Goal: Task Accomplishment & Management: Use online tool/utility

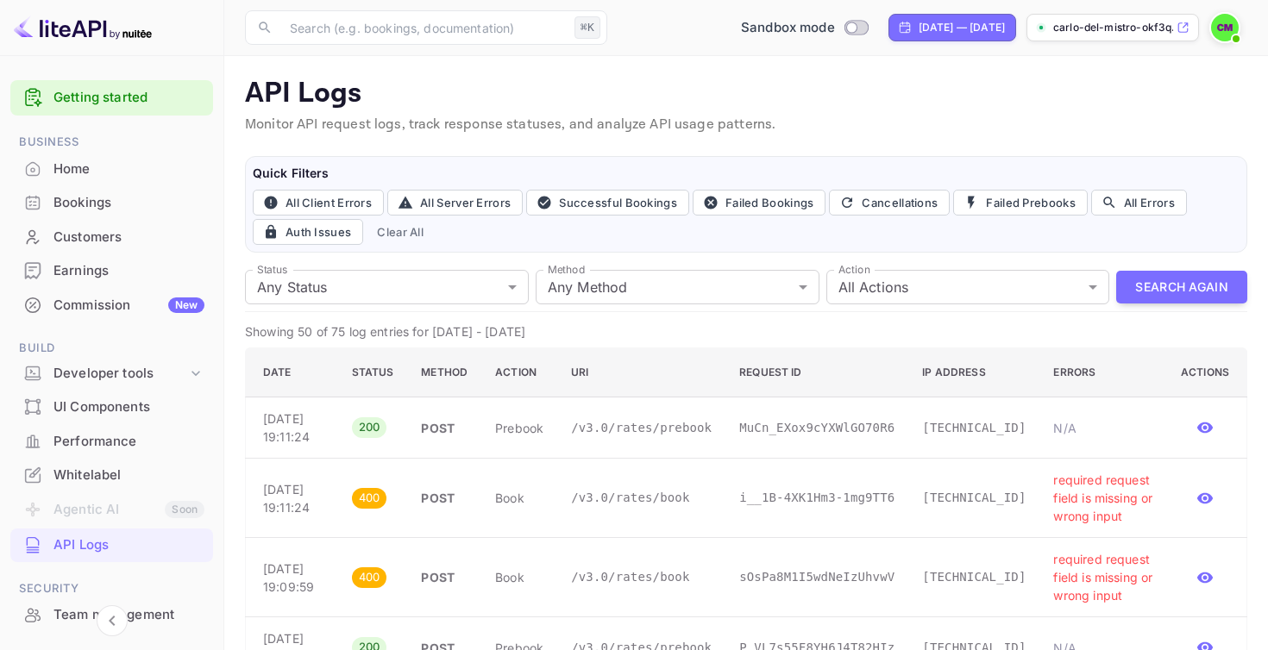
scroll to position [65, 0]
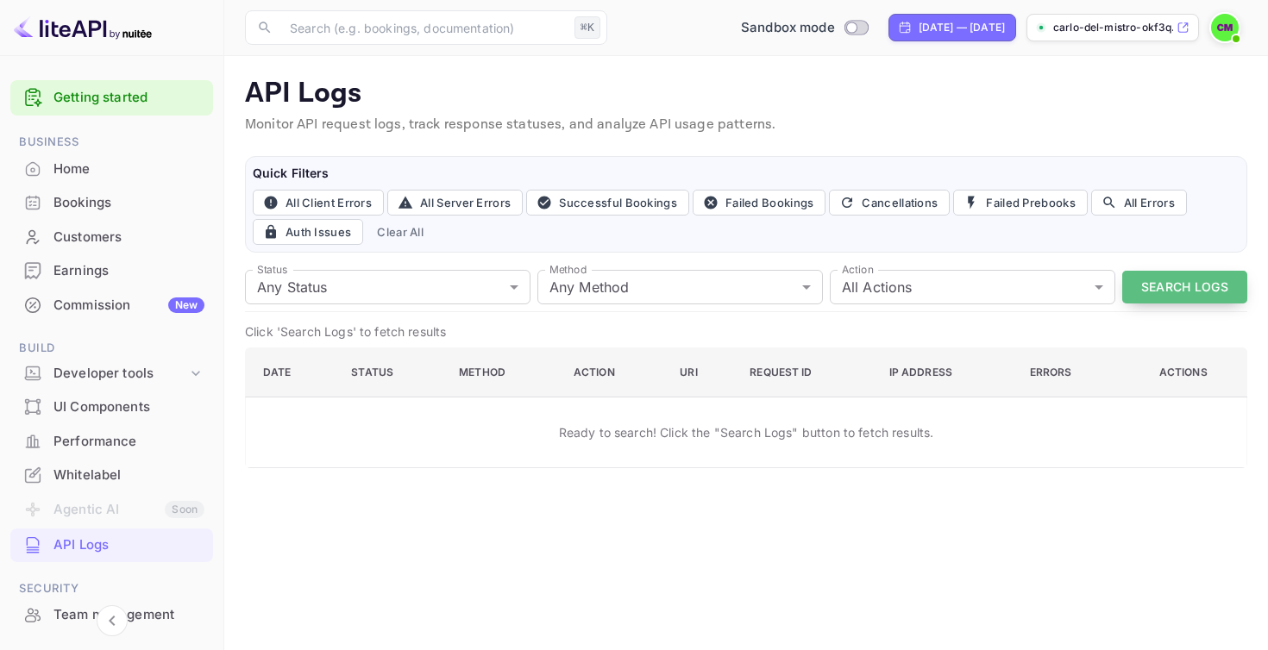
click at [1159, 292] on button "Search Logs" at bounding box center [1184, 288] width 125 height 34
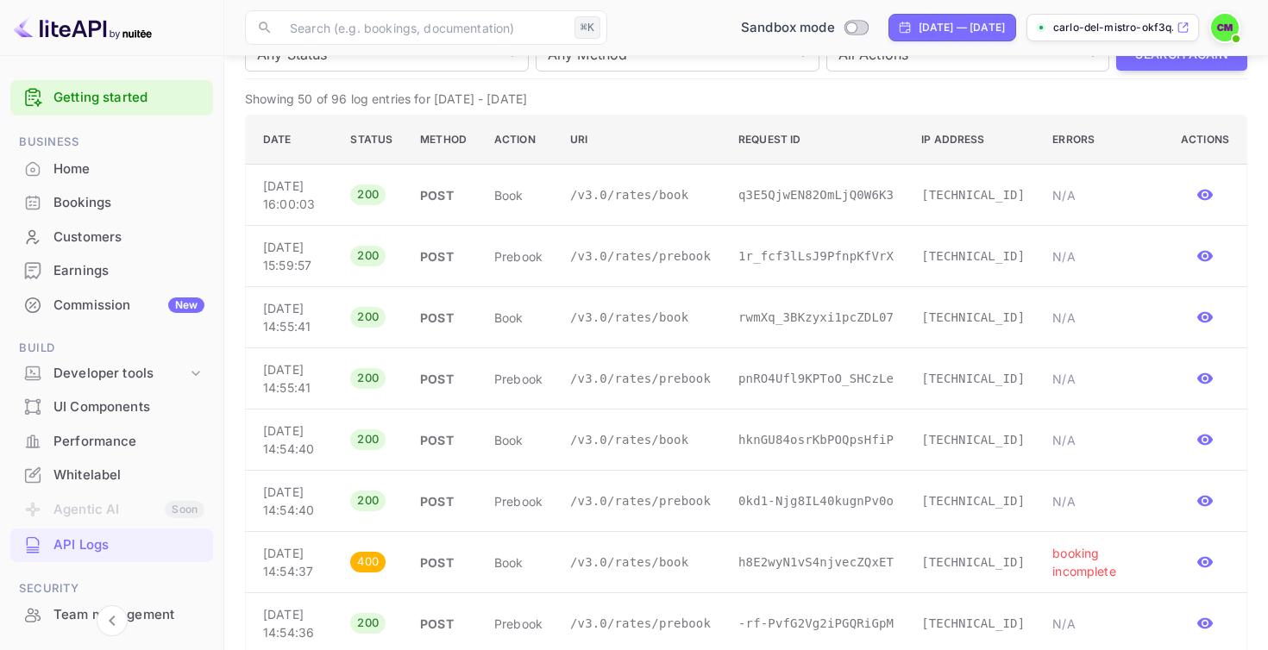
scroll to position [230, 0]
click at [1201, 267] on icon "button" at bounding box center [1204, 258] width 17 height 17
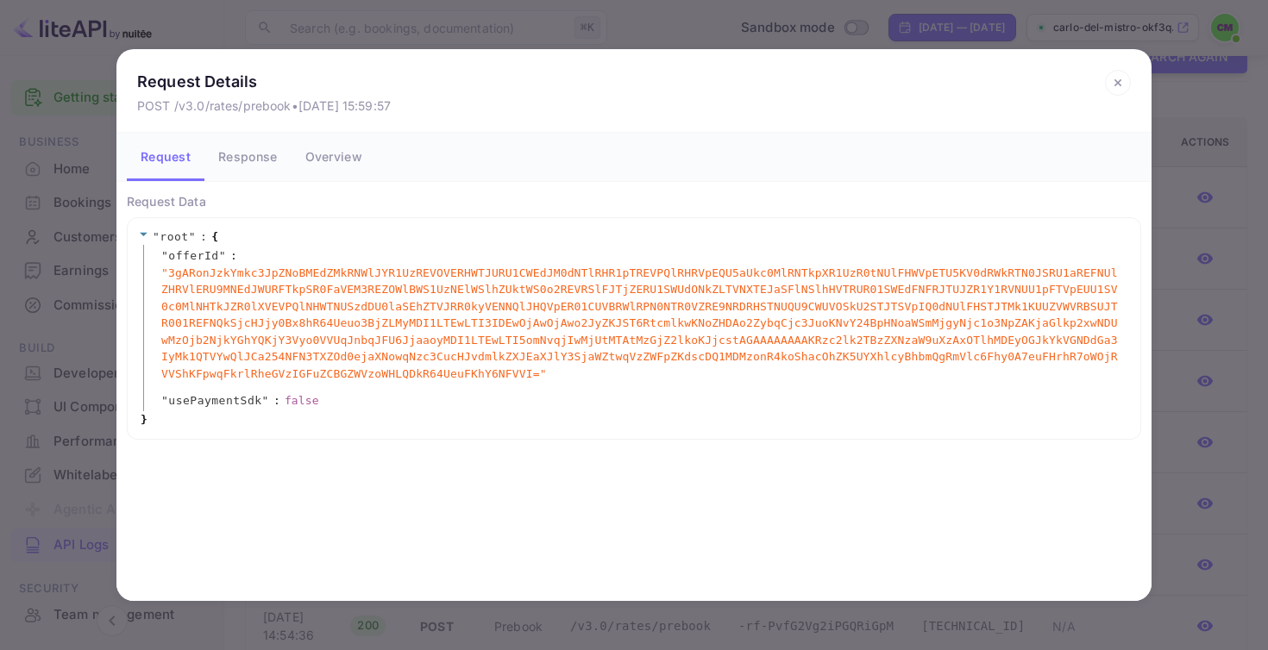
click at [278, 170] on button "Response" at bounding box center [247, 157] width 86 height 48
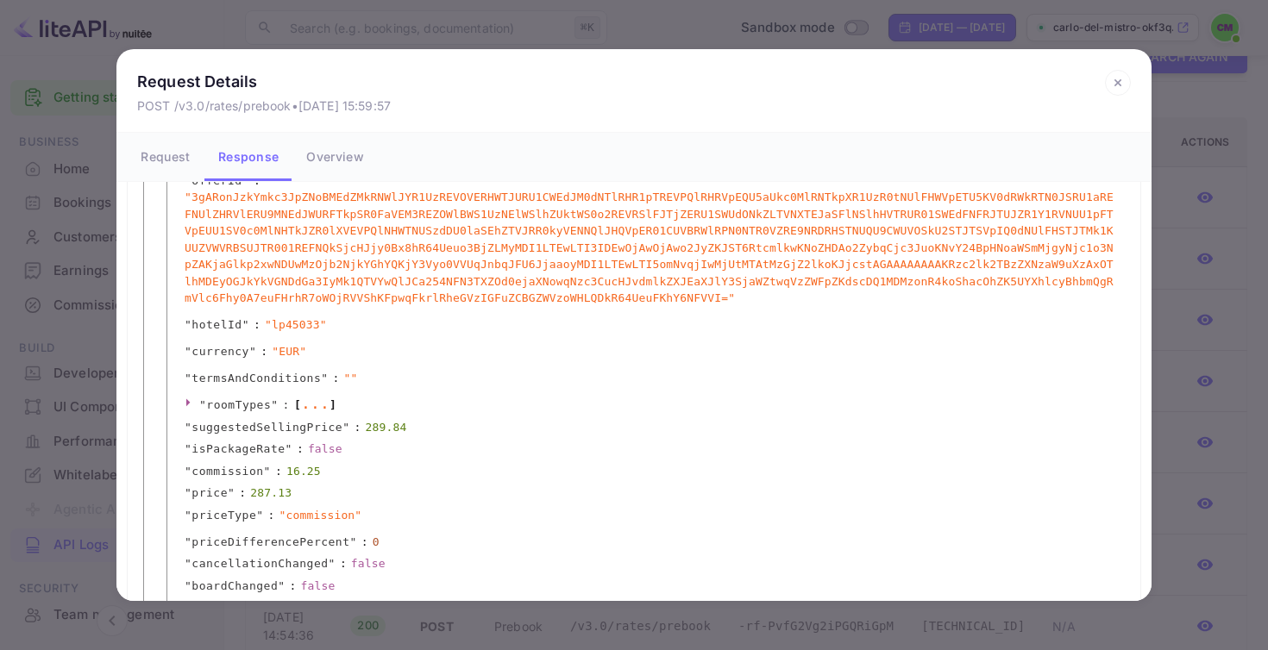
scroll to position [0, 0]
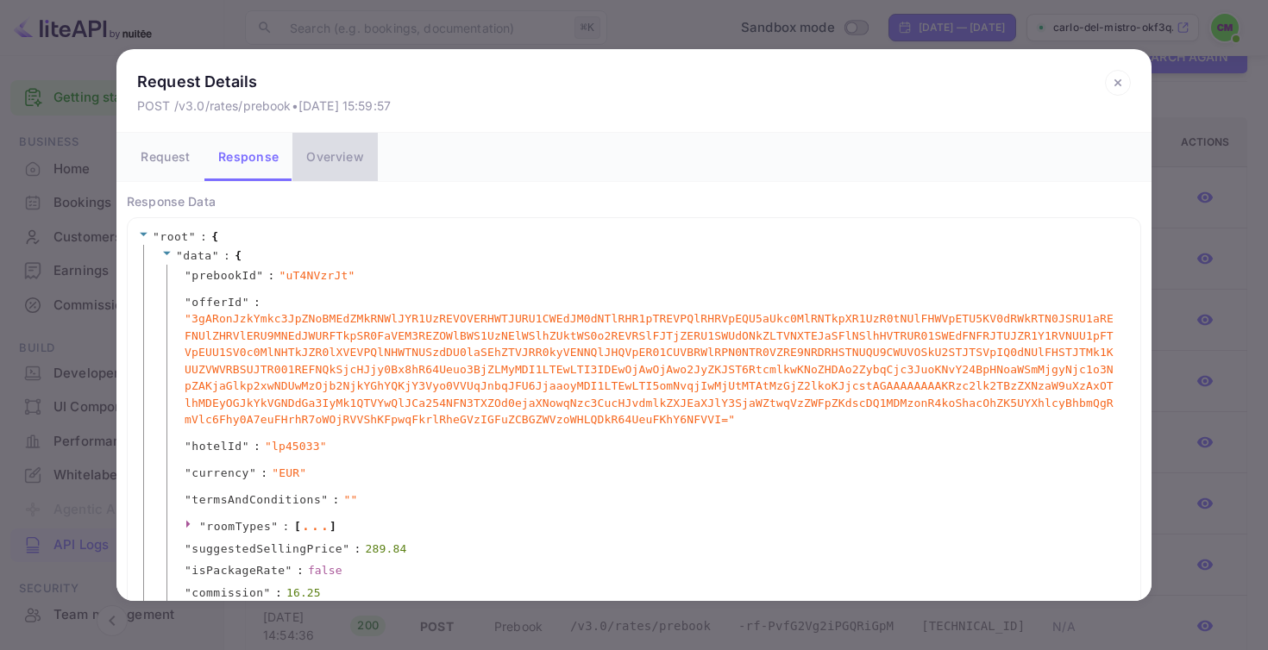
click at [339, 153] on button "Overview" at bounding box center [334, 157] width 85 height 48
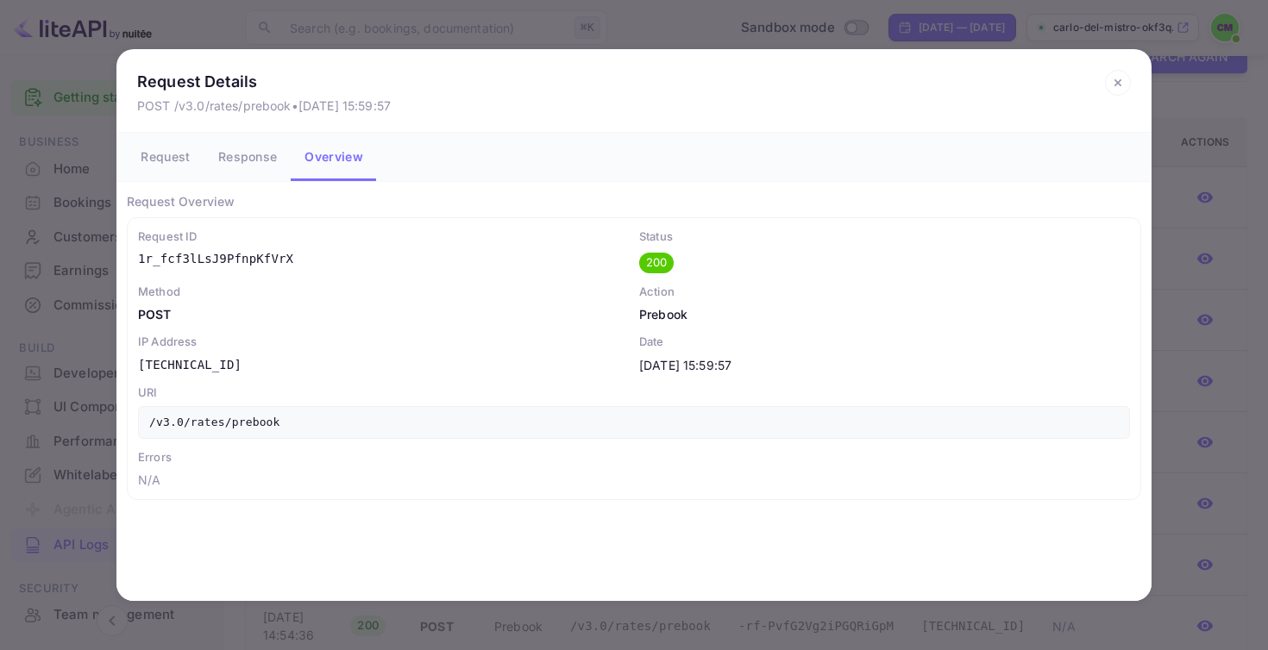
click at [1118, 88] on icon at bounding box center [1118, 83] width 26 height 26
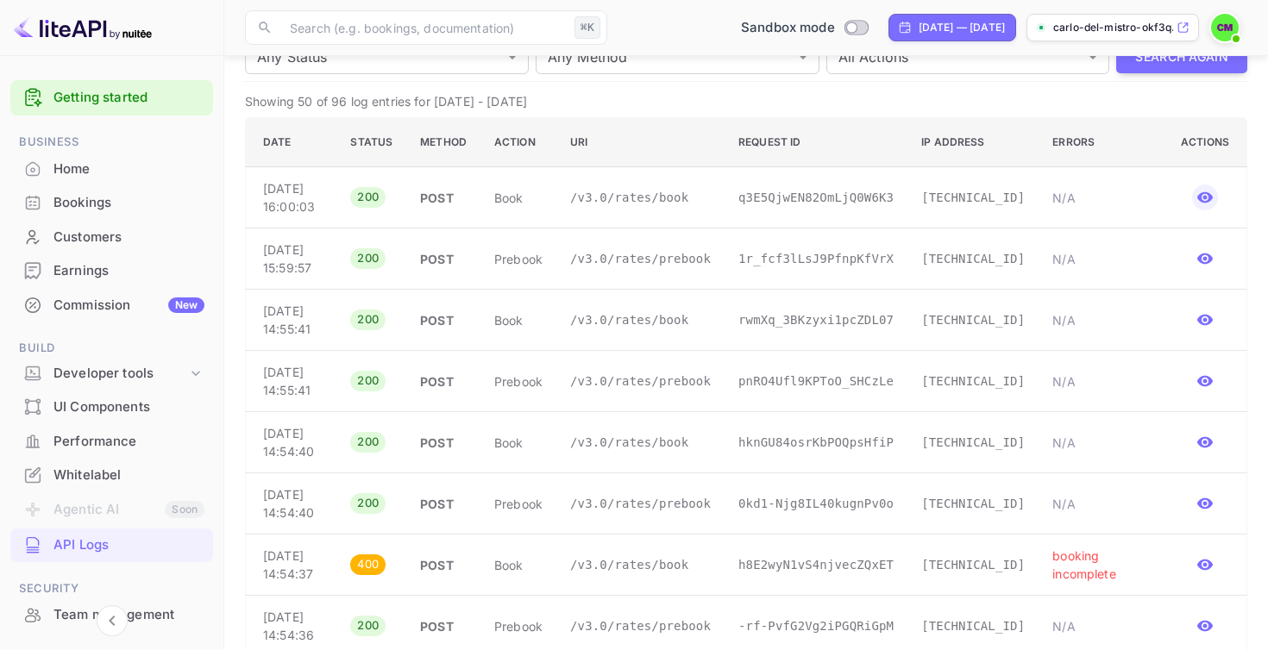
click at [1201, 203] on icon "button" at bounding box center [1205, 197] width 16 height 11
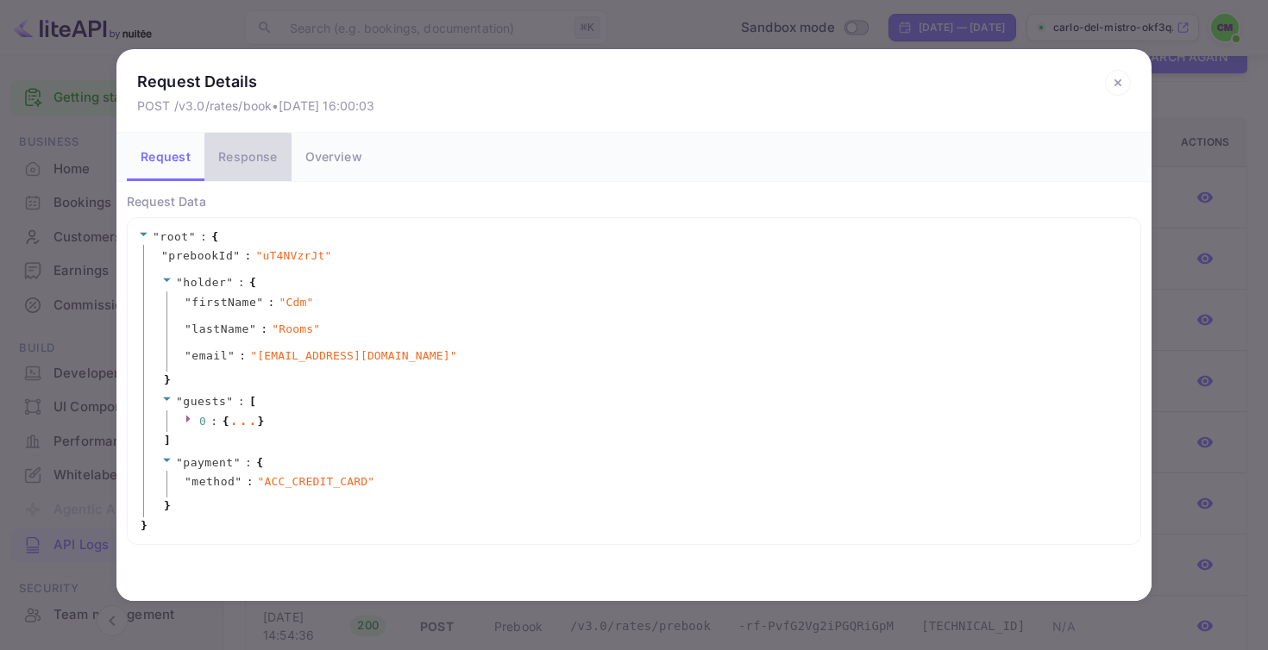
click at [273, 167] on button "Response" at bounding box center [247, 157] width 86 height 48
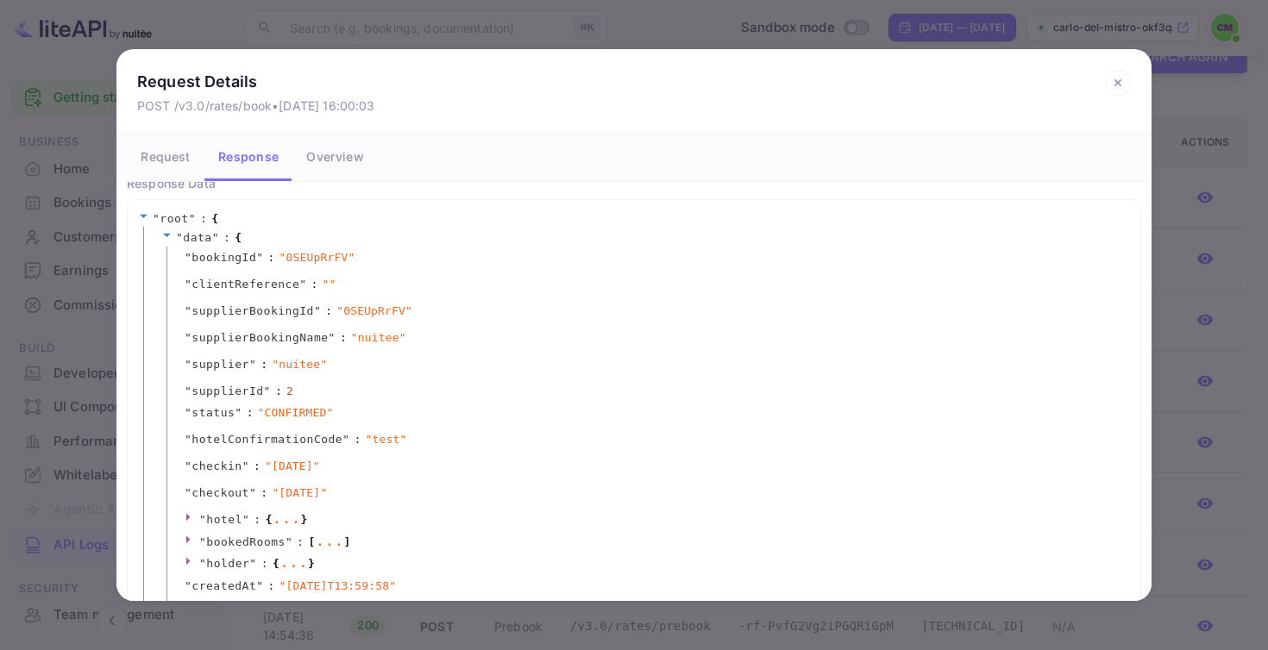
scroll to position [75, 0]
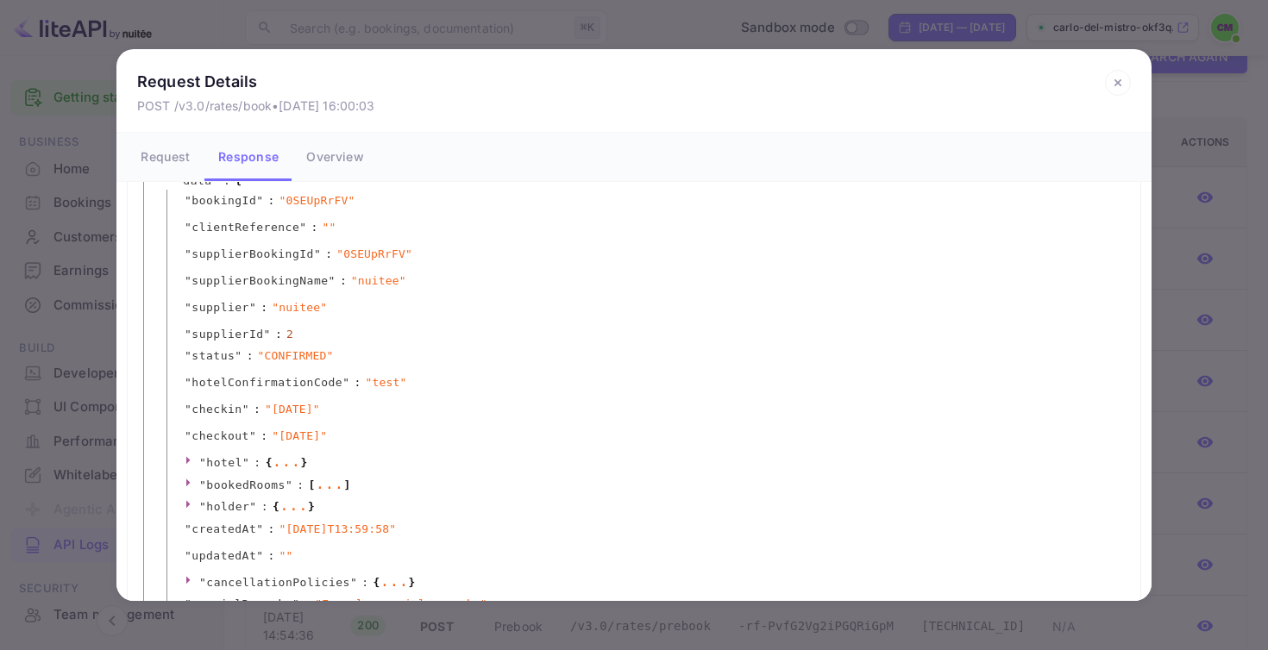
click at [1128, 91] on icon at bounding box center [1118, 83] width 26 height 26
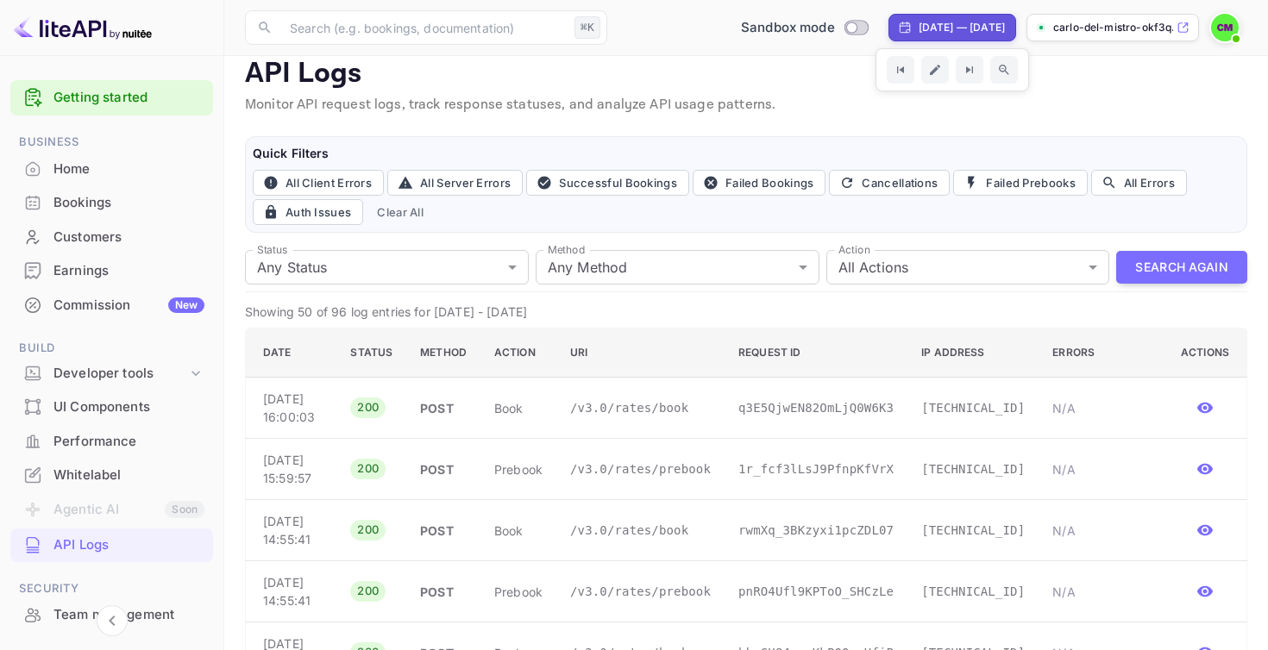
scroll to position [22, 0]
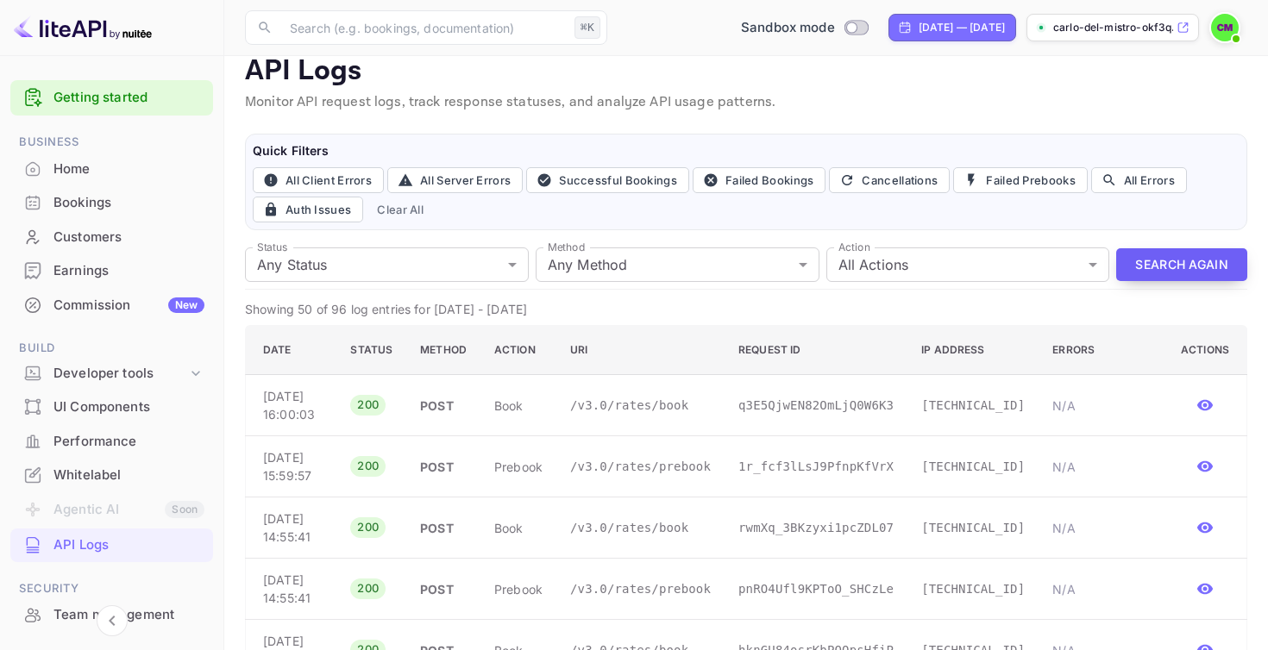
click at [1134, 261] on button "Search Again" at bounding box center [1181, 265] width 131 height 34
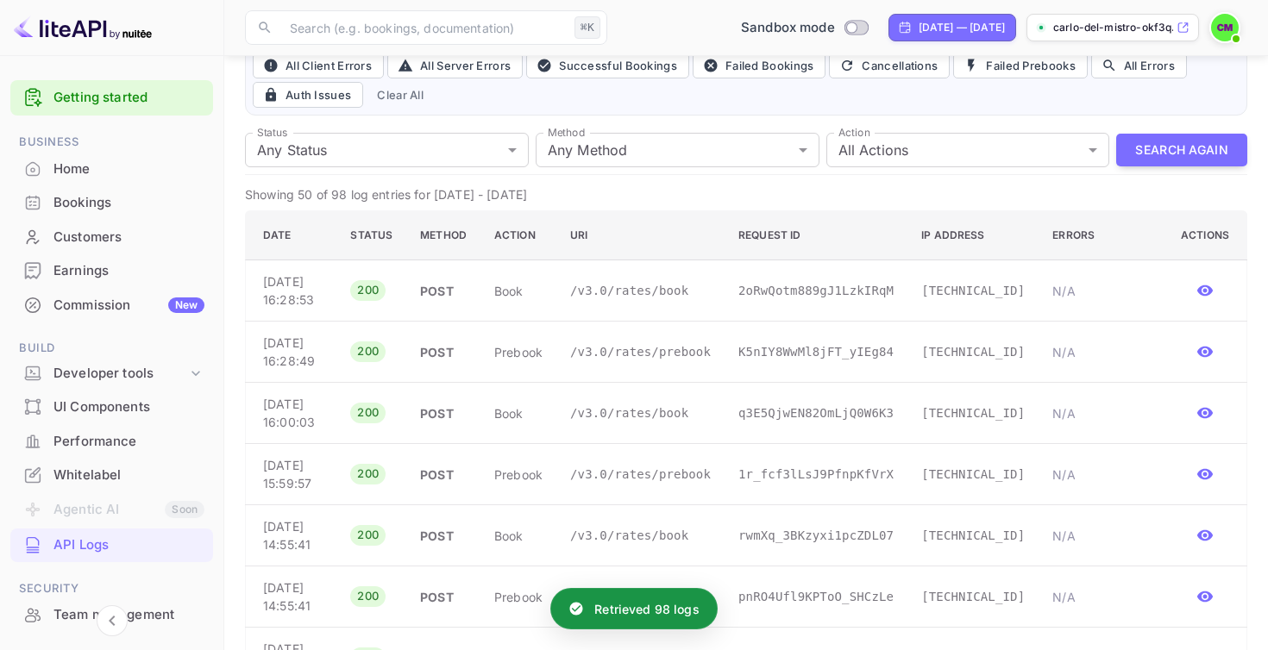
scroll to position [143, 0]
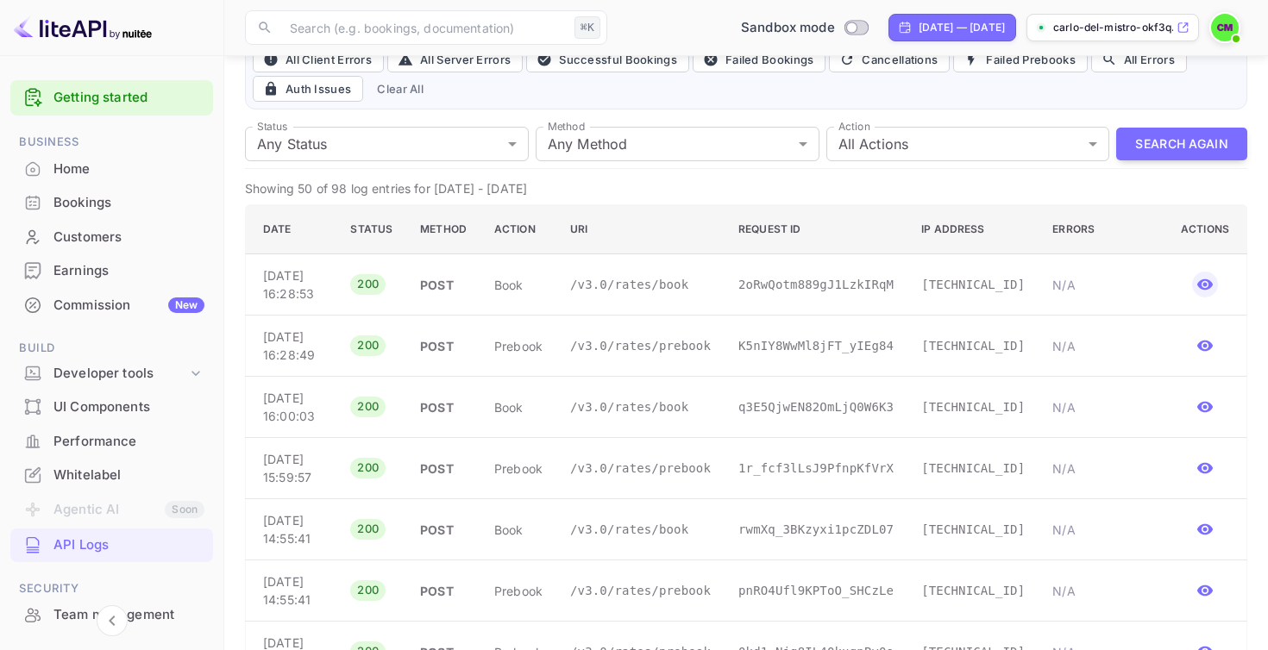
click at [1203, 293] on icon "button" at bounding box center [1204, 284] width 17 height 17
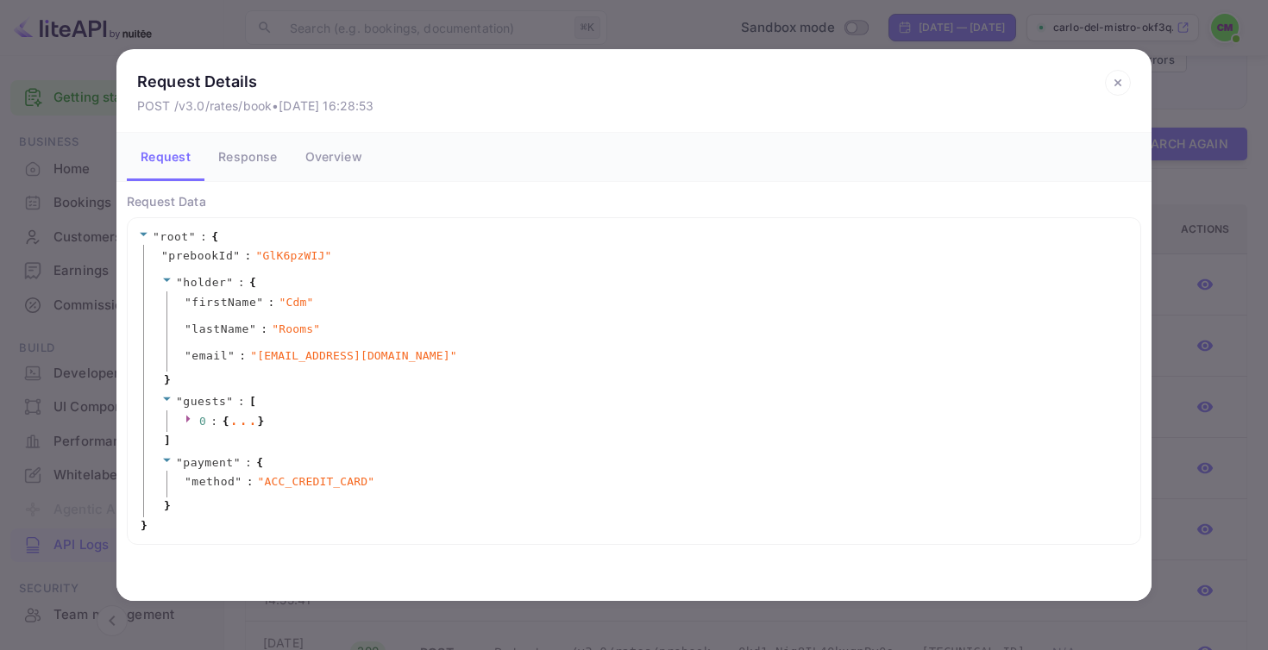
click at [259, 155] on button "Response" at bounding box center [247, 157] width 86 height 48
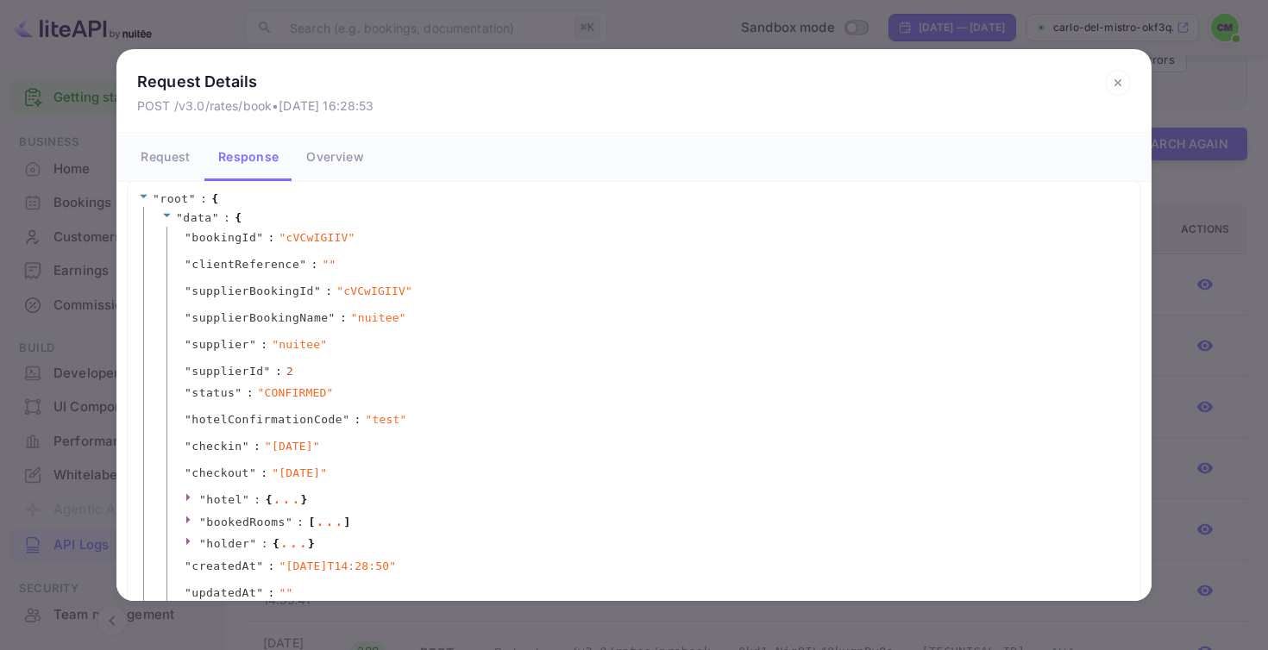
scroll to position [68, 0]
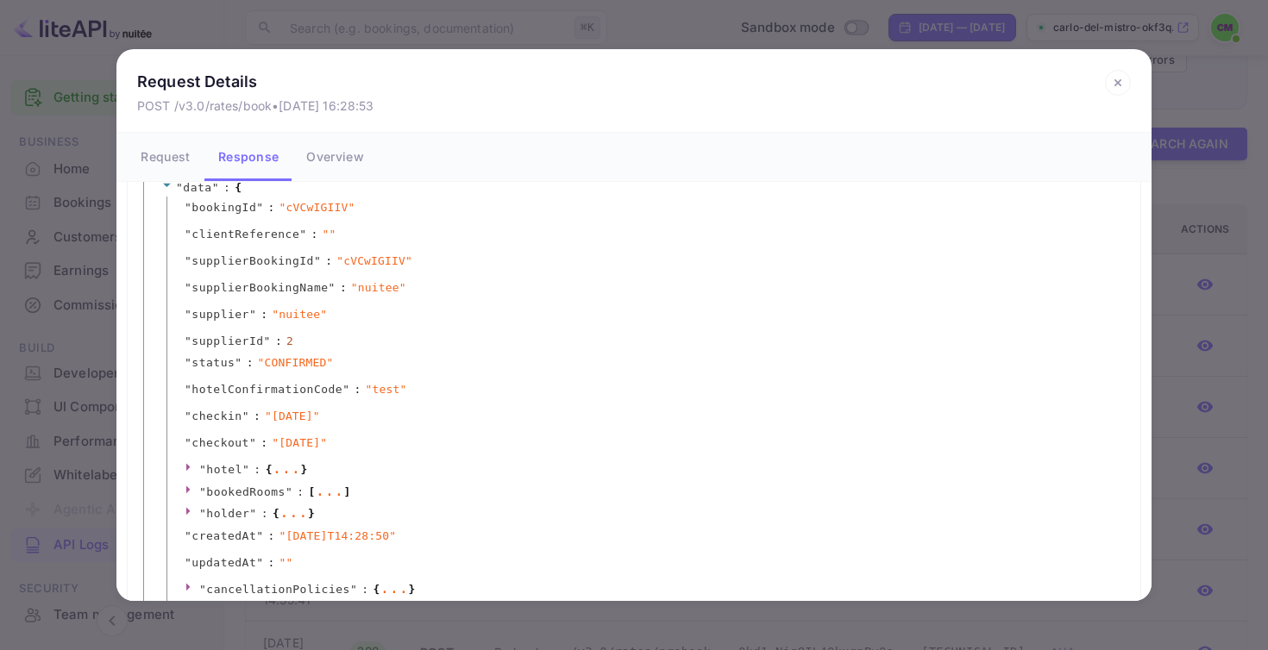
click at [387, 263] on span "" cVCwIGIIV "" at bounding box center [374, 261] width 76 height 17
